Goal: Task Accomplishment & Management: Manage account settings

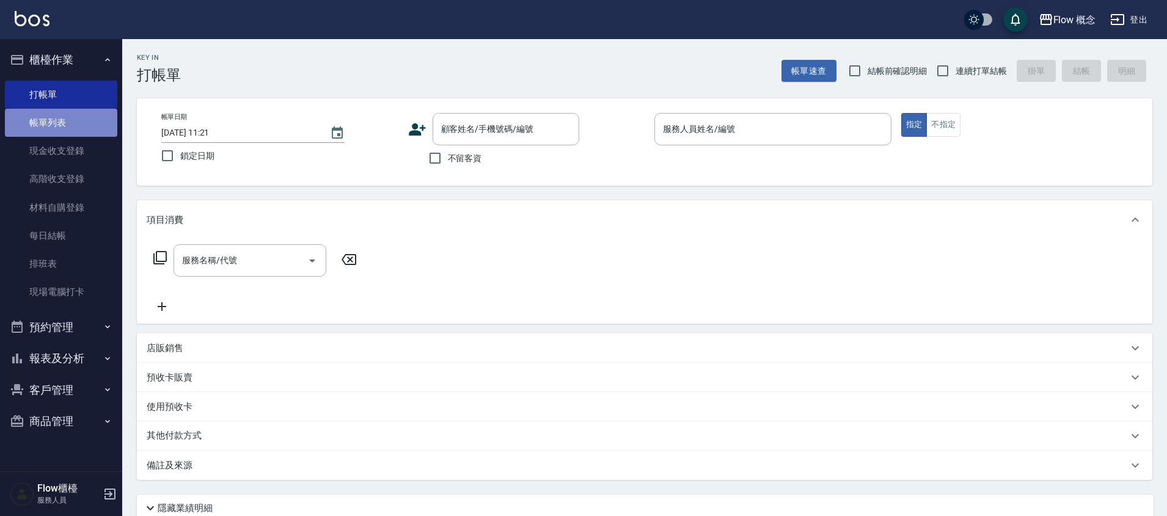
click at [29, 122] on link "帳單列表" at bounding box center [61, 123] width 112 height 28
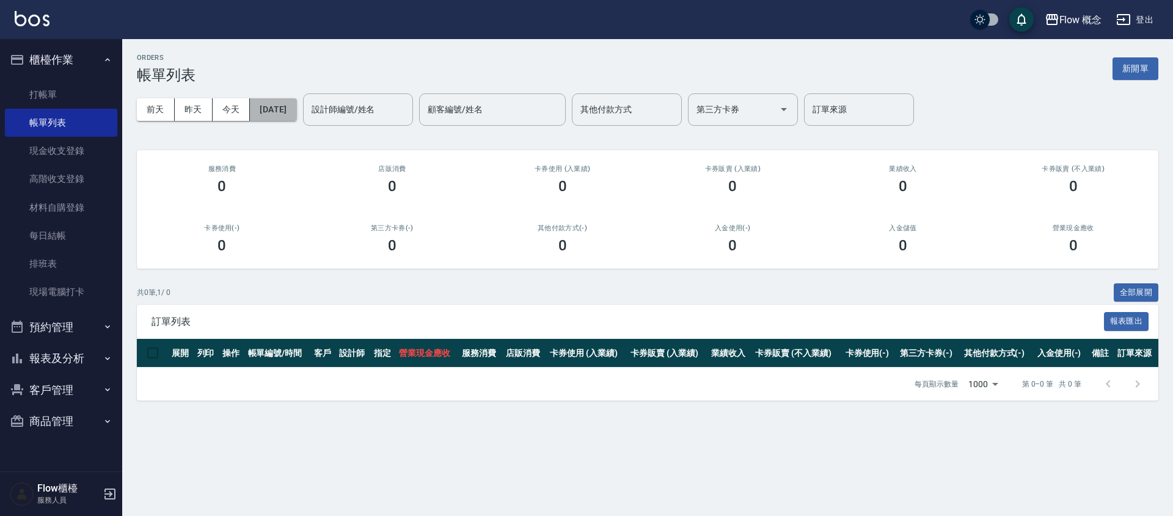
click at [296, 115] on button "[DATE]" at bounding box center [273, 109] width 46 height 23
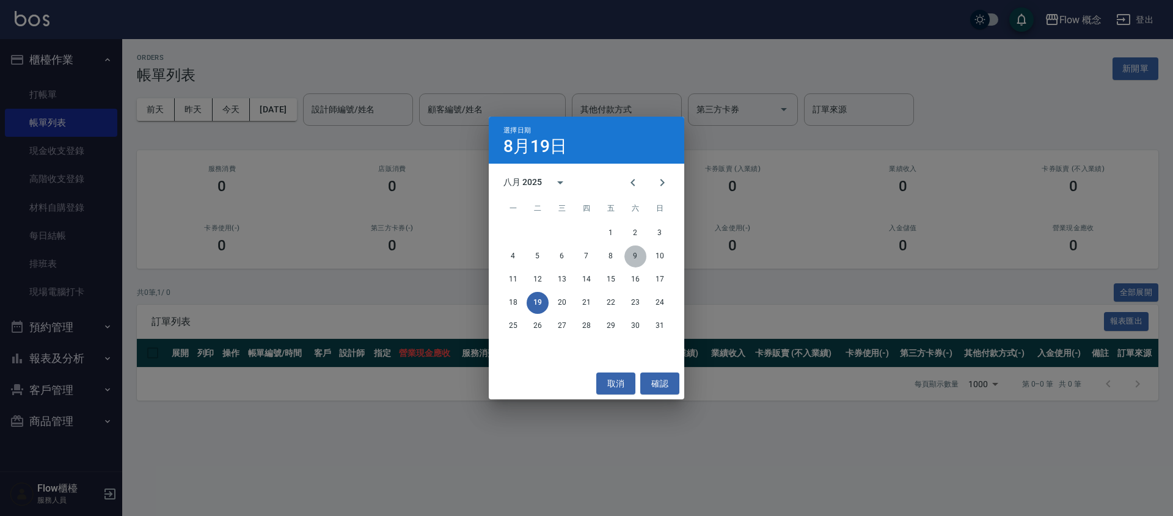
click at [634, 261] on button "9" at bounding box center [635, 257] width 22 height 22
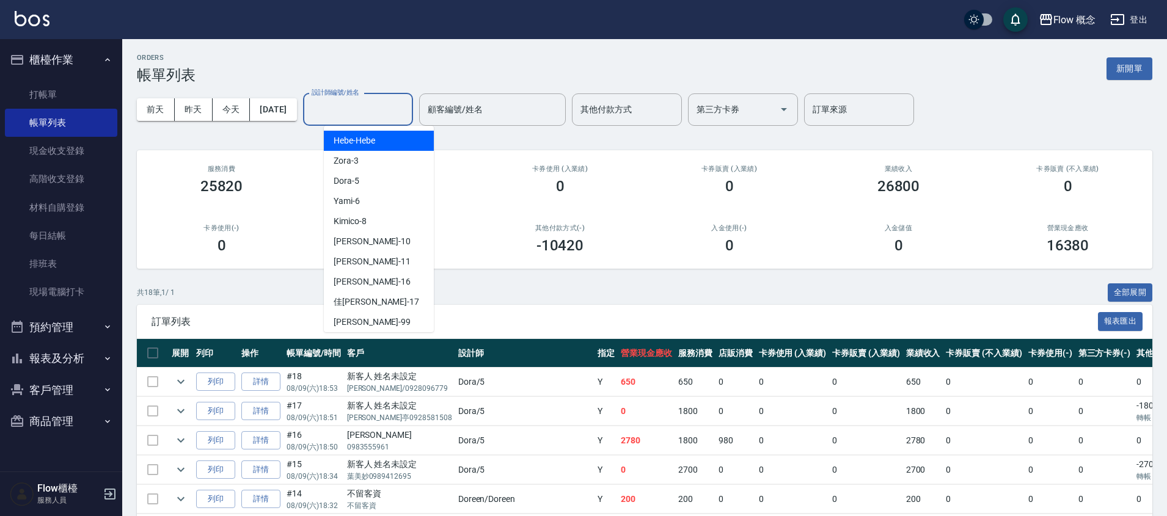
click at [362, 110] on input "設計師編號/姓名" at bounding box center [358, 109] width 99 height 21
click at [365, 235] on div "[PERSON_NAME] -10" at bounding box center [379, 242] width 110 height 20
type input "[PERSON_NAME]-10"
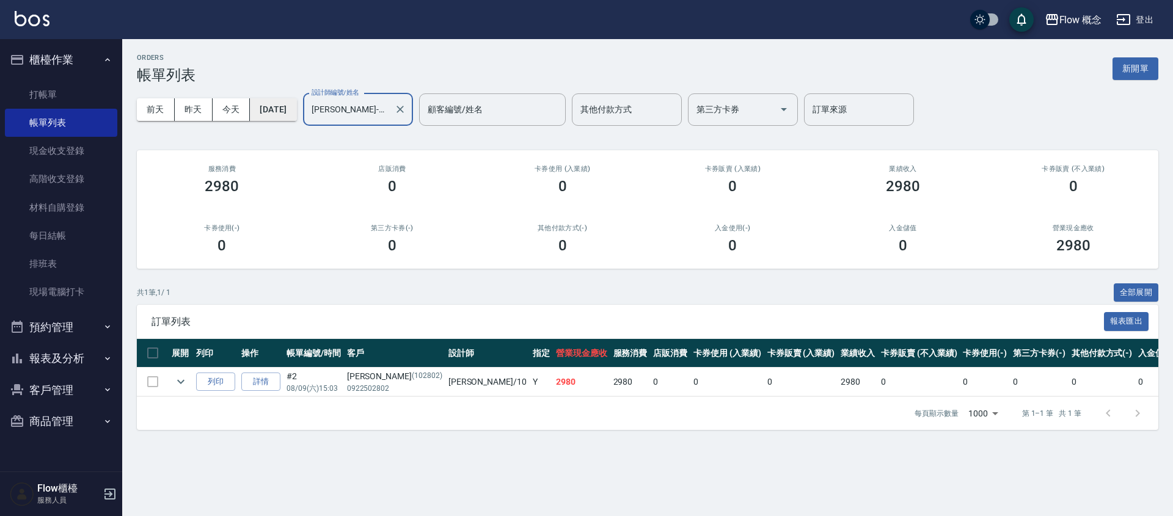
click at [296, 109] on button "[DATE]" at bounding box center [273, 109] width 46 height 23
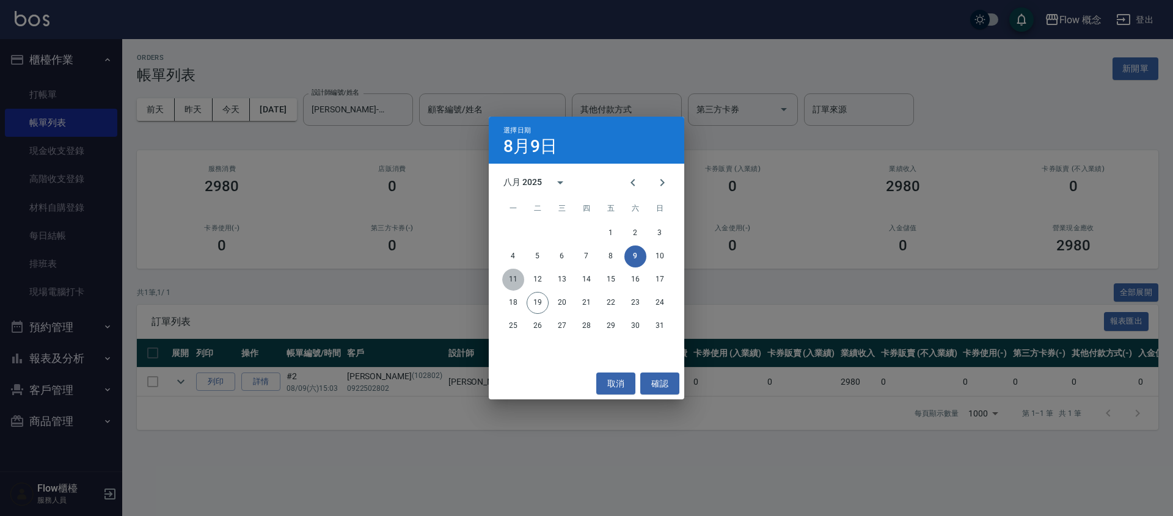
click at [515, 281] on button "11" at bounding box center [513, 280] width 22 height 22
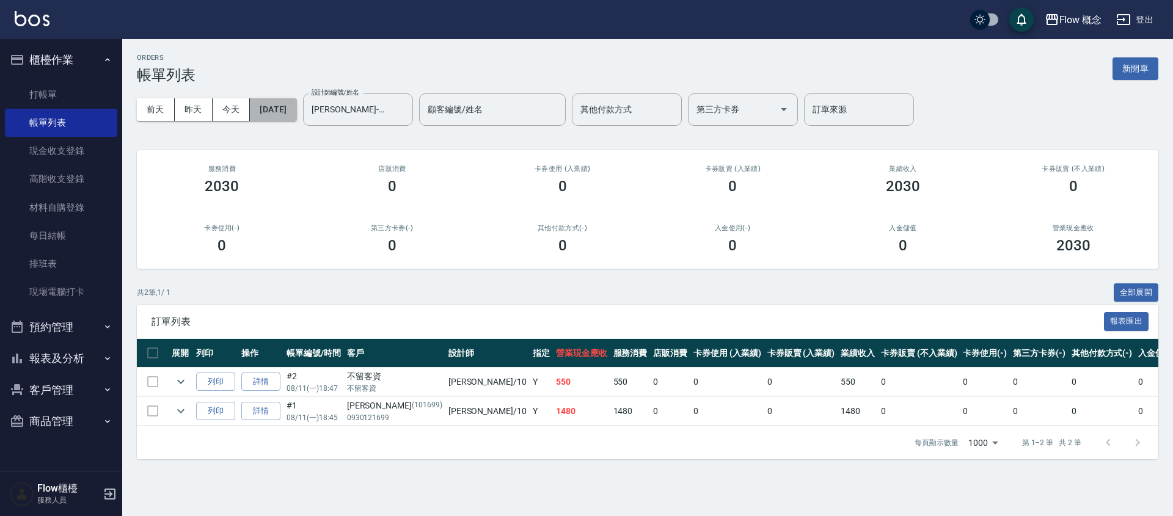
click at [277, 112] on button "[DATE]" at bounding box center [273, 109] width 46 height 23
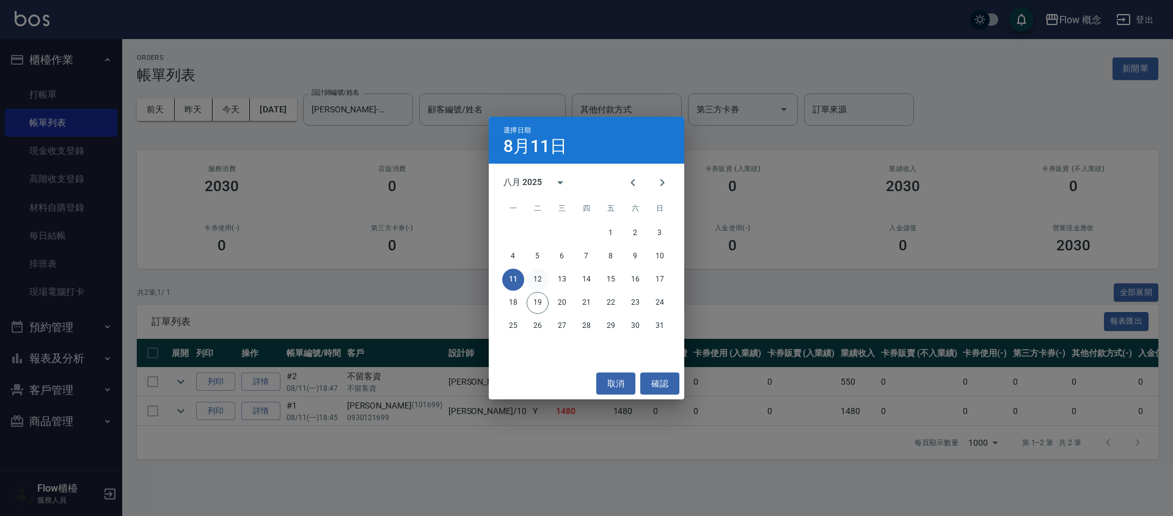
click at [539, 274] on button "12" at bounding box center [538, 280] width 22 height 22
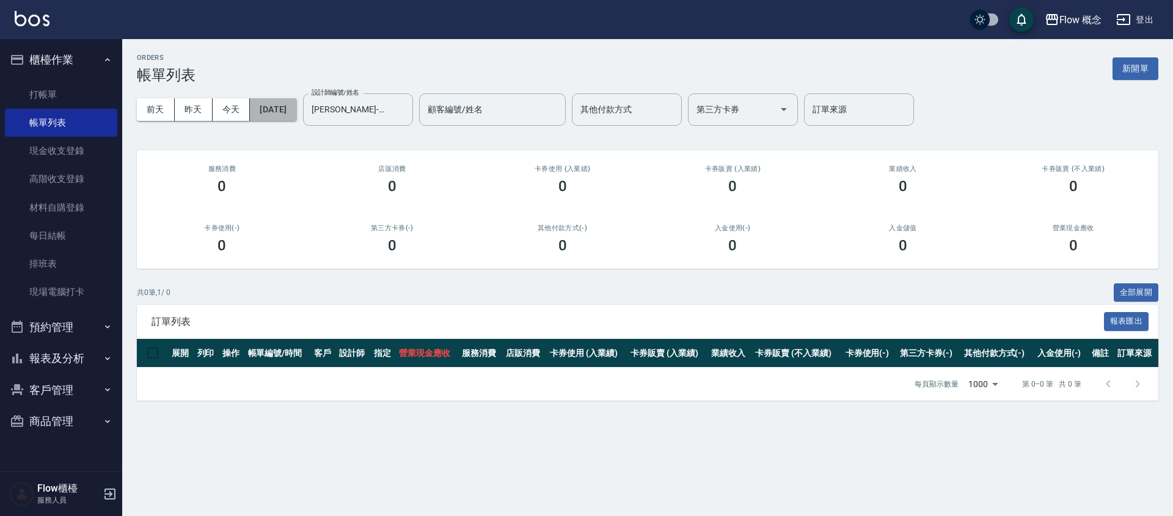
click at [291, 111] on button "[DATE]" at bounding box center [273, 109] width 46 height 23
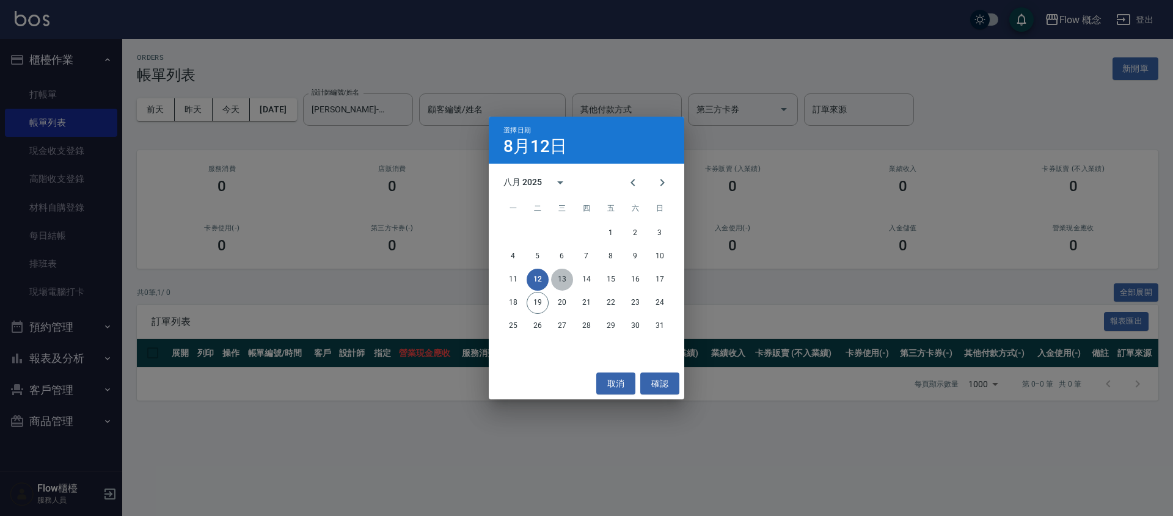
click at [566, 280] on button "13" at bounding box center [562, 280] width 22 height 22
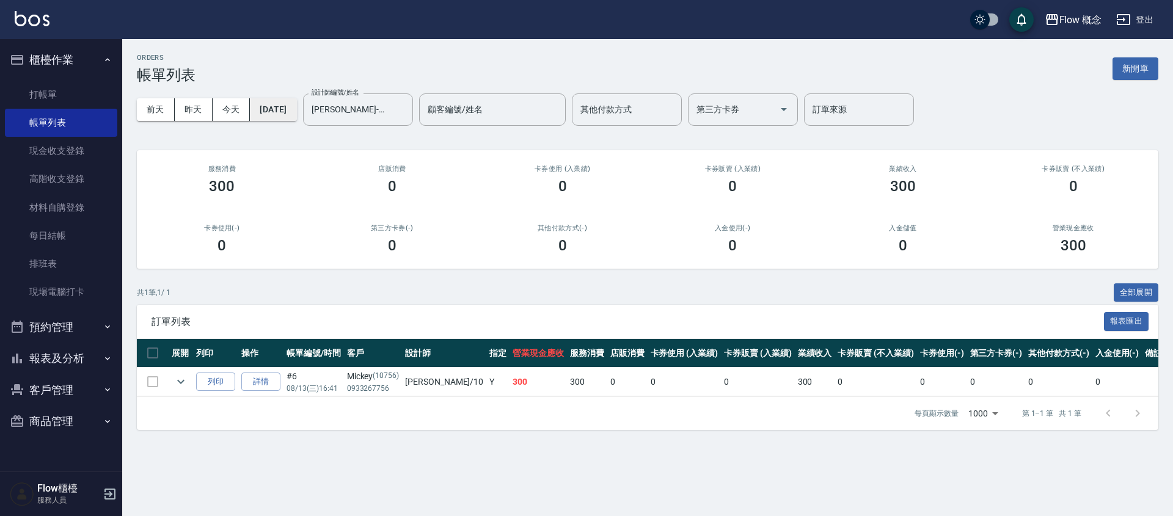
click at [290, 112] on button "[DATE]" at bounding box center [273, 109] width 46 height 23
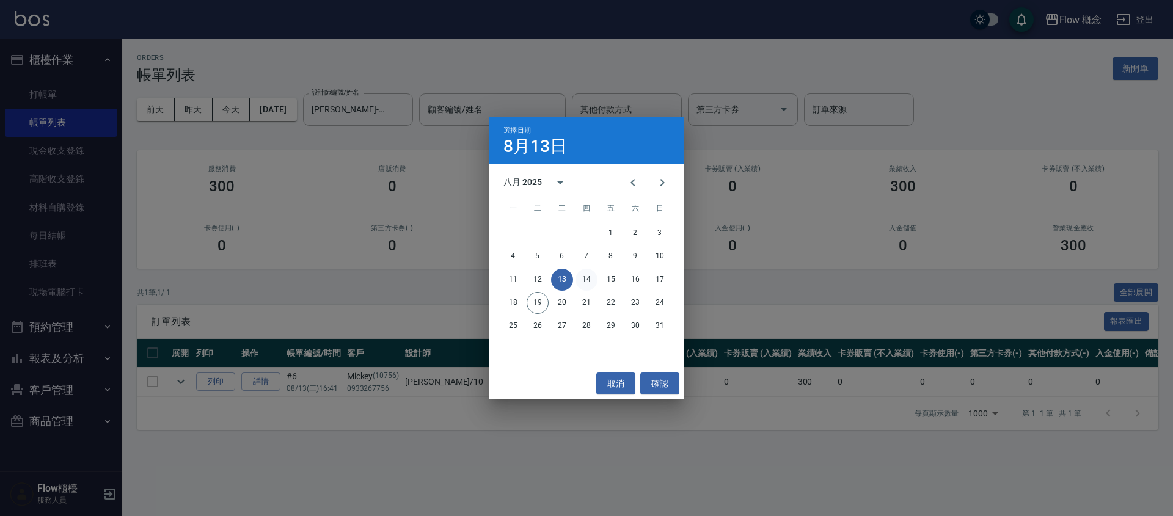
click at [587, 277] on button "14" at bounding box center [587, 280] width 22 height 22
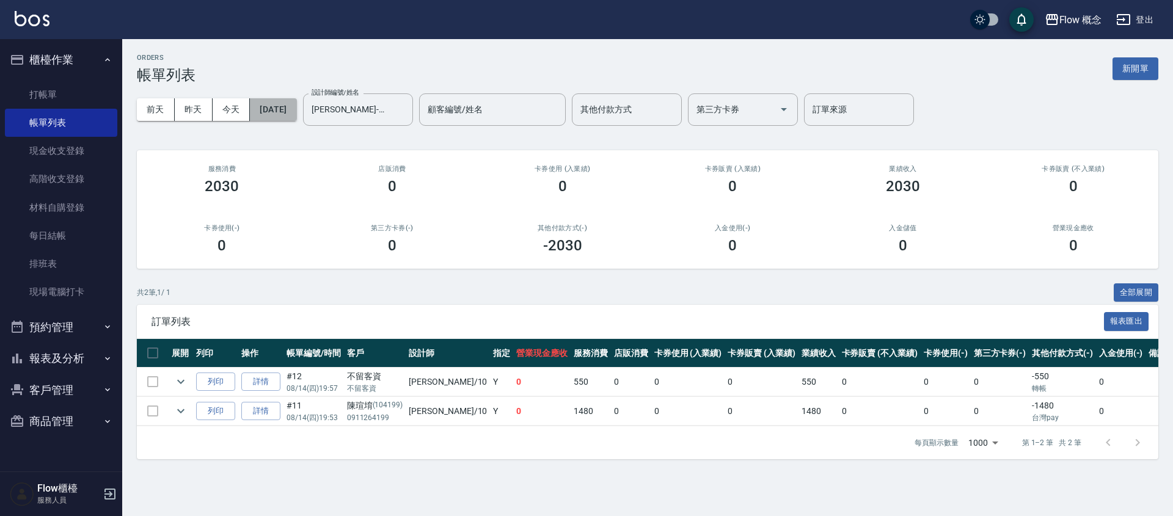
click at [278, 111] on button "[DATE]" at bounding box center [273, 109] width 46 height 23
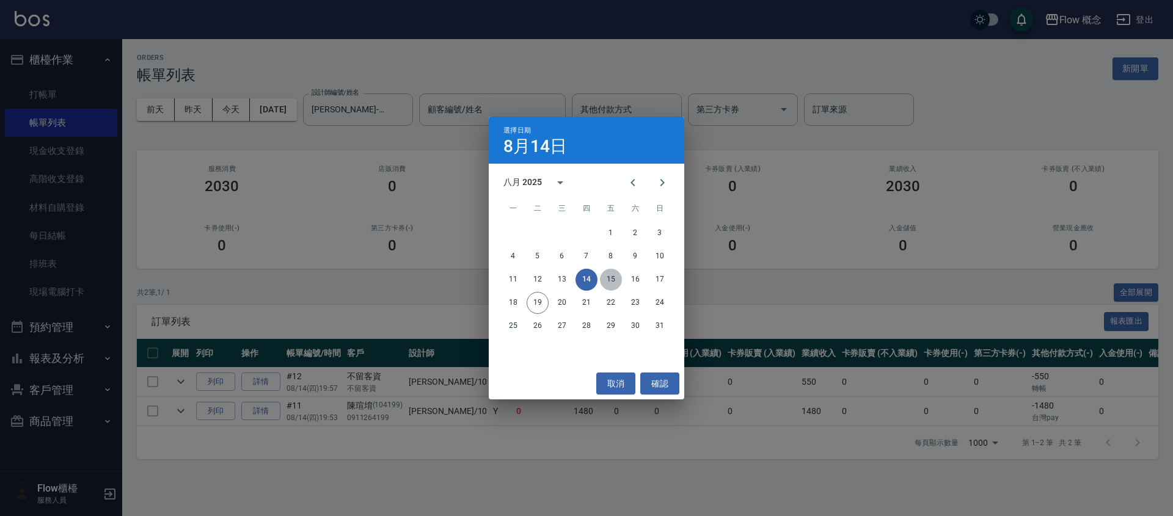
click at [611, 283] on button "15" at bounding box center [611, 280] width 22 height 22
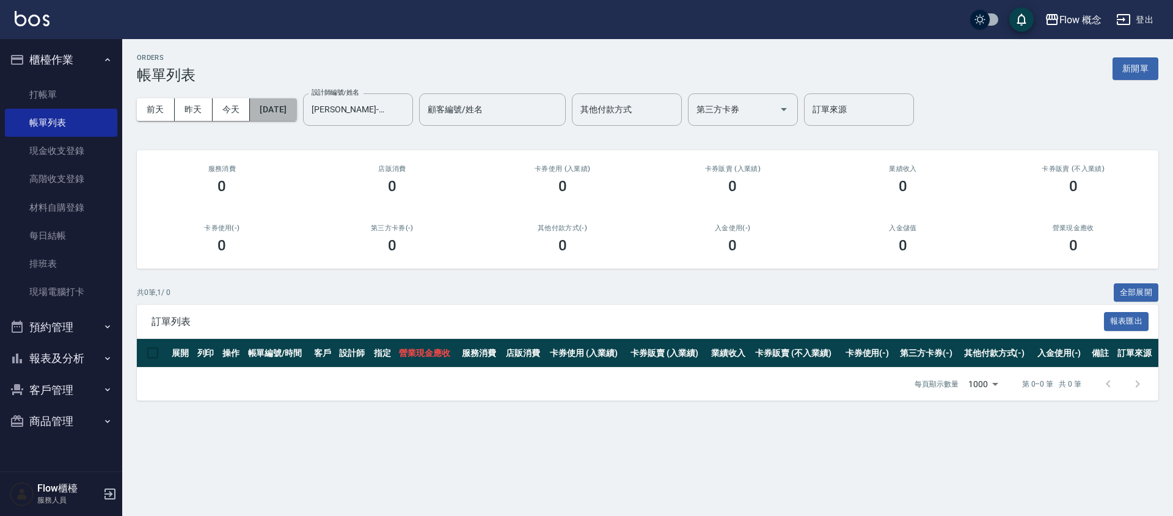
click at [296, 111] on button "[DATE]" at bounding box center [273, 109] width 46 height 23
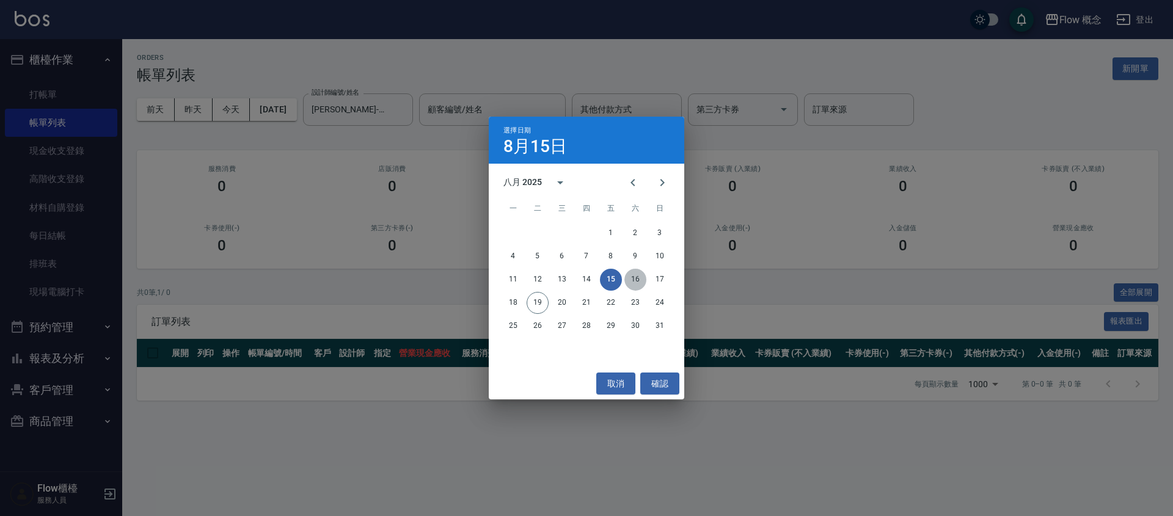
click at [641, 280] on button "16" at bounding box center [635, 280] width 22 height 22
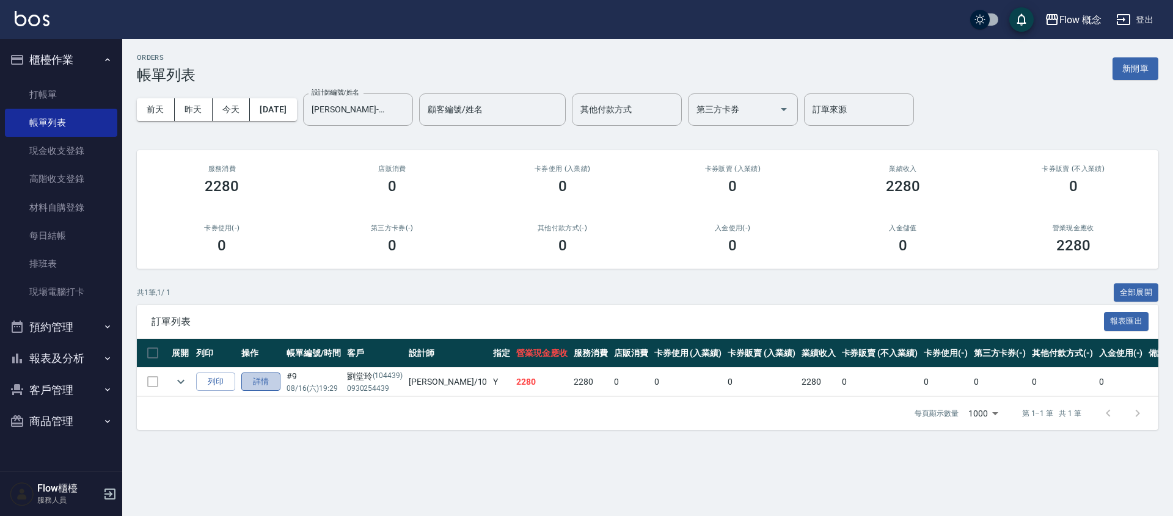
click at [276, 381] on link "詳情" at bounding box center [260, 382] width 39 height 19
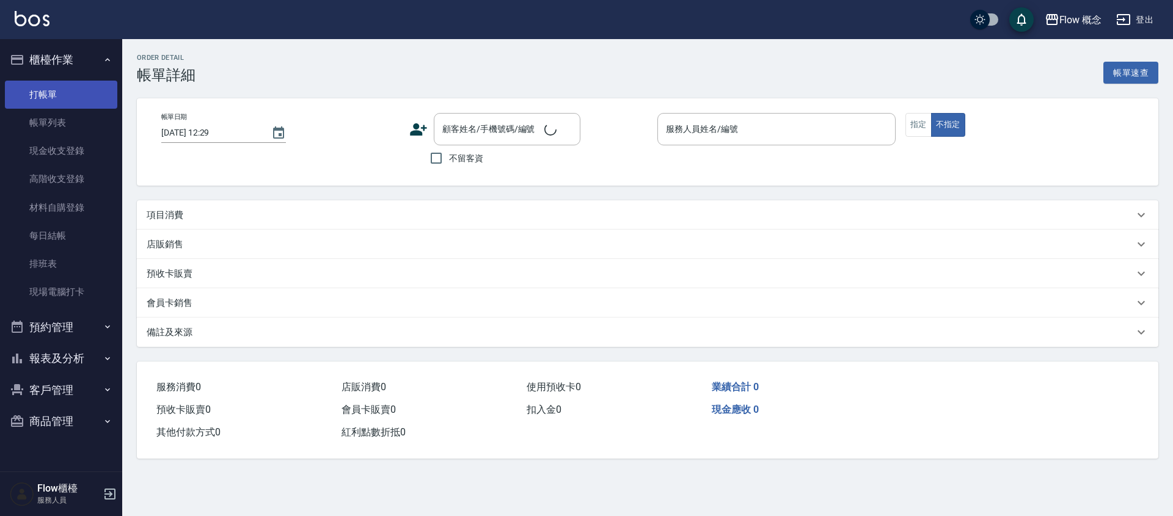
type input "[DATE] 19:29"
type input "[PERSON_NAME]-10"
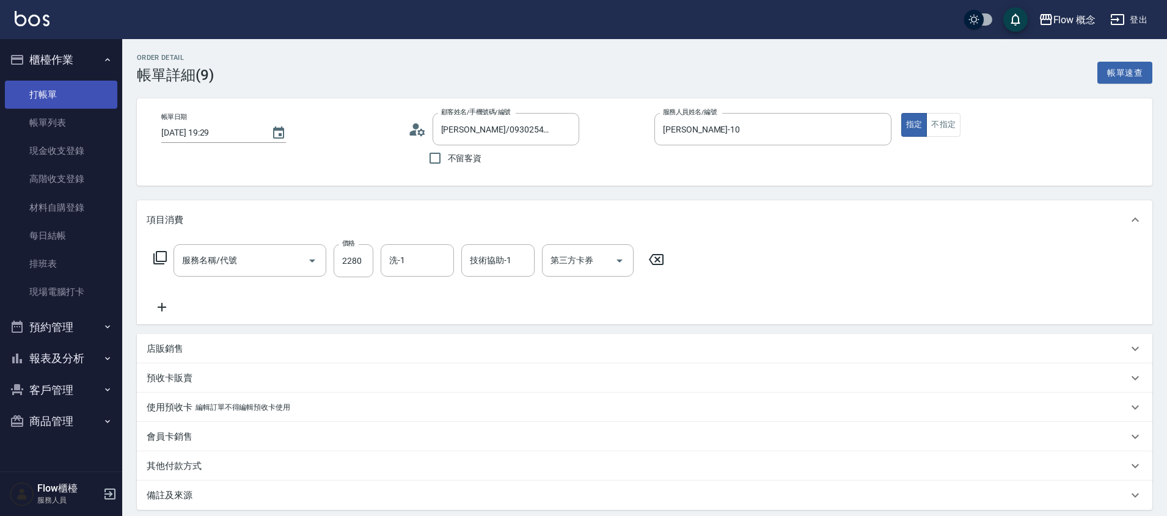
type input "[PERSON_NAME]/0930254439/104439"
type input "縮毛矯正 (302)"
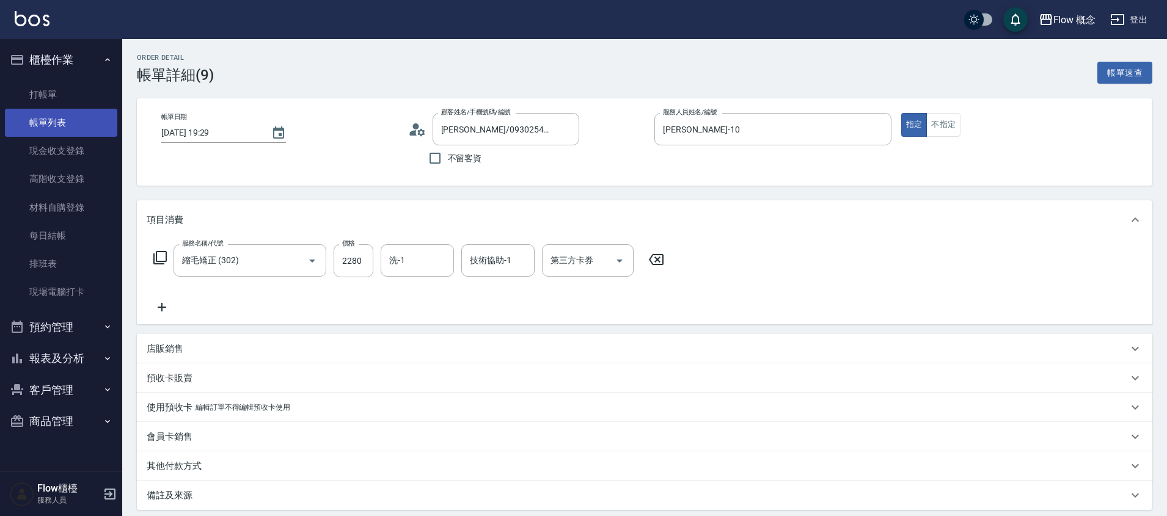
click at [50, 118] on link "帳單列表" at bounding box center [61, 123] width 112 height 28
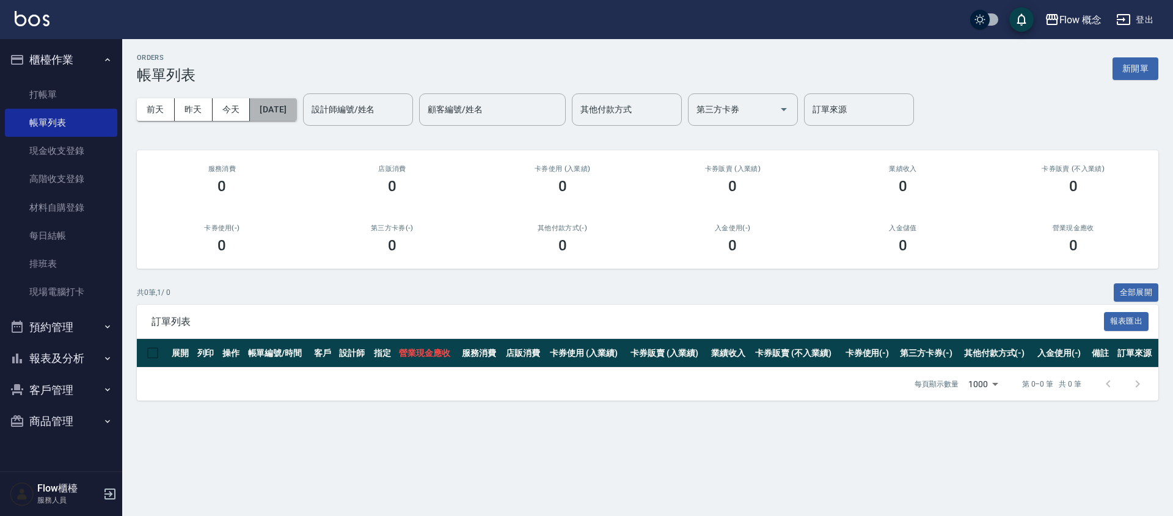
click at [296, 104] on button "[DATE]" at bounding box center [273, 109] width 46 height 23
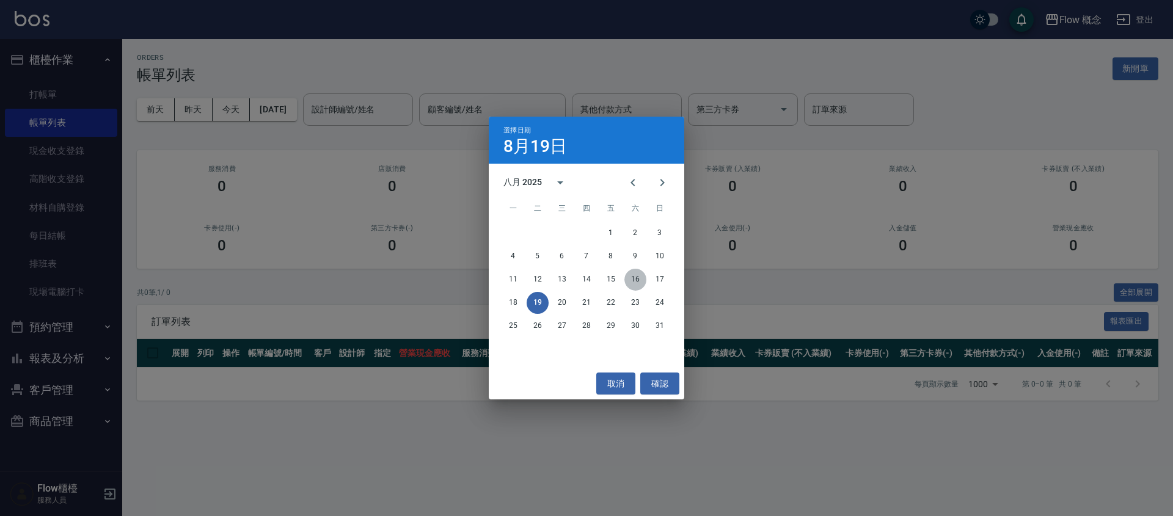
click at [636, 278] on button "16" at bounding box center [635, 280] width 22 height 22
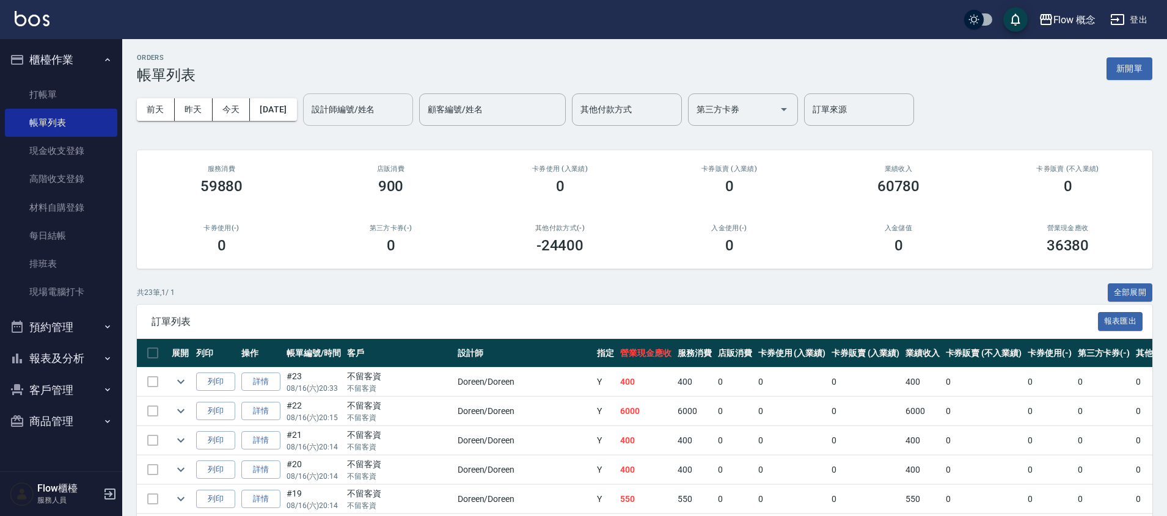
click at [393, 122] on div "設計師編號/姓名" at bounding box center [358, 109] width 110 height 32
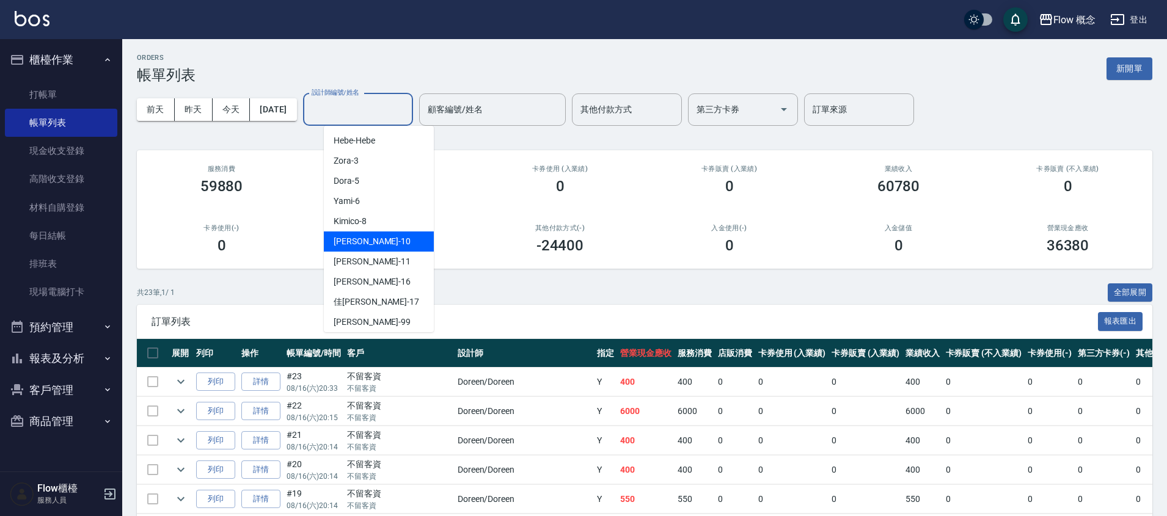
click at [352, 243] on span "[PERSON_NAME] -10" at bounding box center [372, 241] width 77 height 13
type input "[PERSON_NAME]-10"
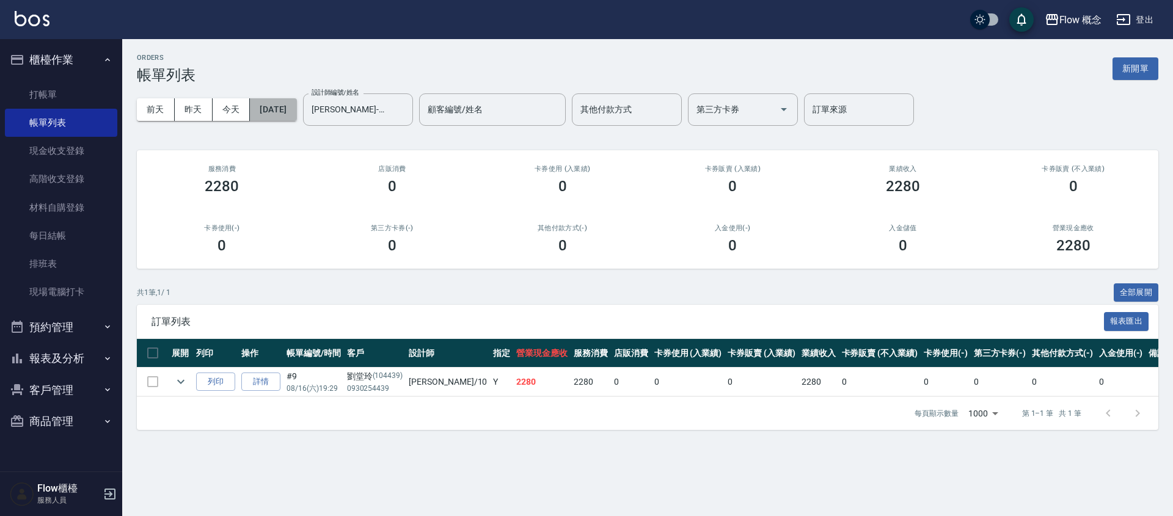
click at [290, 114] on button "[DATE]" at bounding box center [273, 109] width 46 height 23
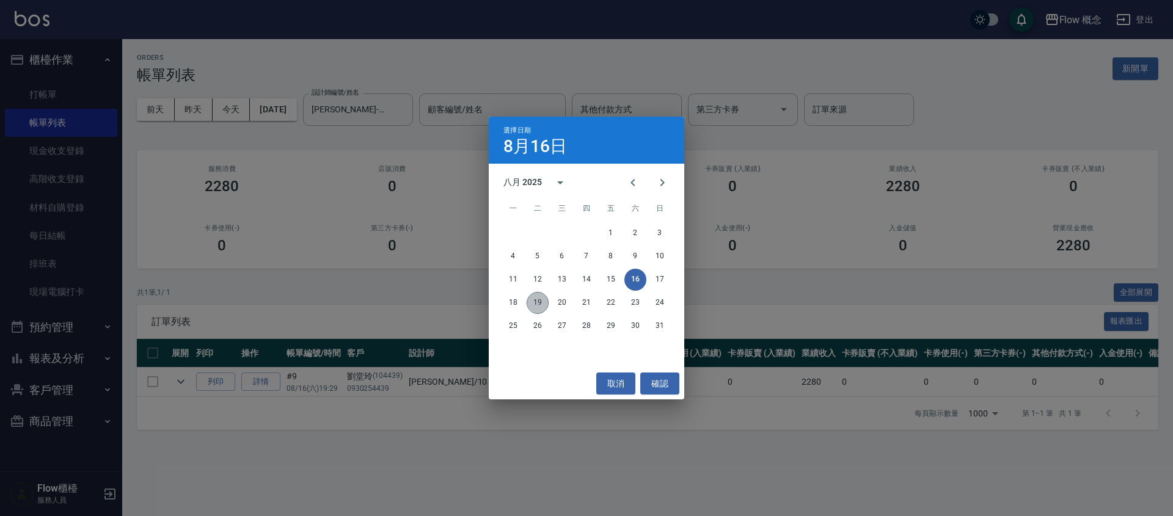
click at [542, 302] on button "19" at bounding box center [538, 303] width 22 height 22
